Goal: Task Accomplishment & Management: Manage account settings

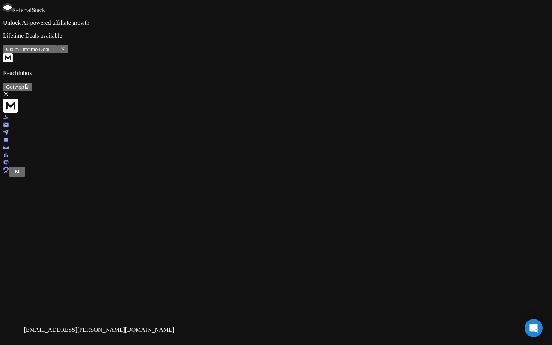
click at [15, 175] on span "M" at bounding box center [17, 172] width 4 height 6
click at [19, 175] on span "D" at bounding box center [17, 172] width 4 height 6
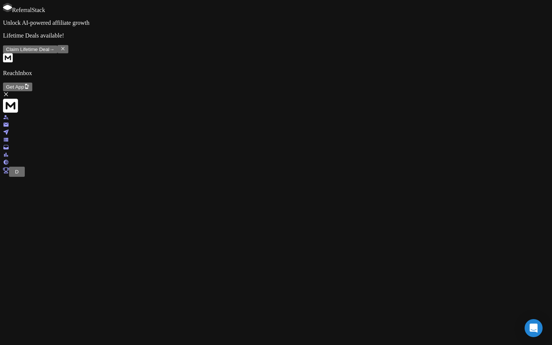
scroll to position [98, 0]
